Goal: Navigation & Orientation: Find specific page/section

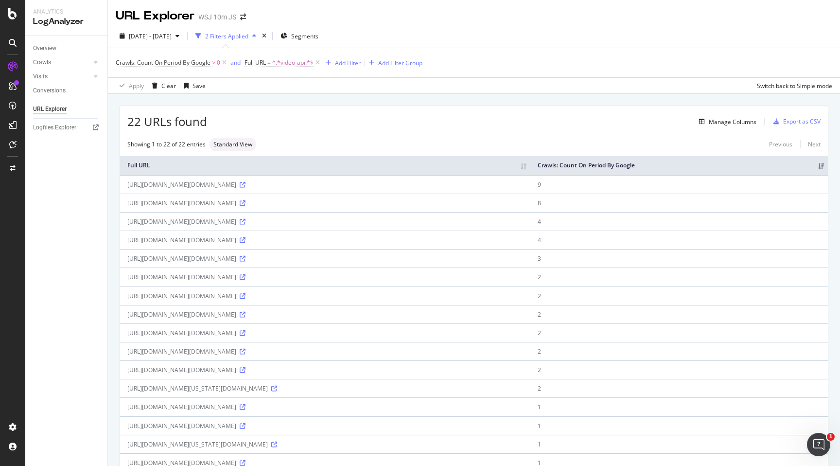
scroll to position [57, 0]
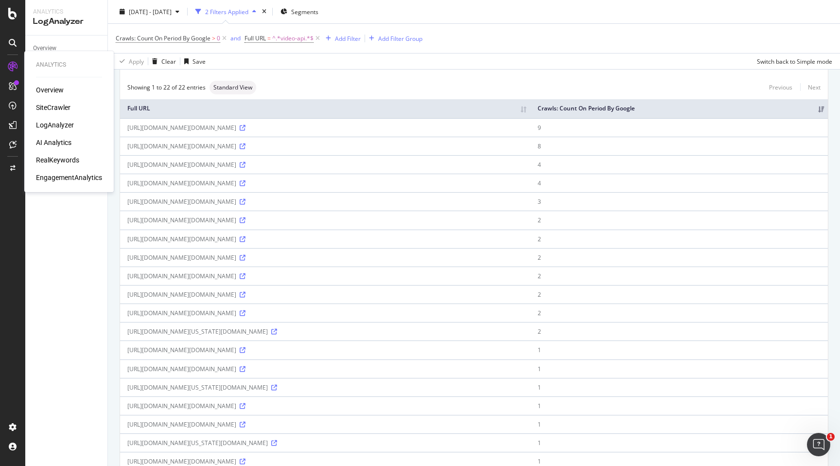
click at [52, 123] on div "LogAnalyzer" at bounding box center [55, 125] width 38 height 10
